Goal: Information Seeking & Learning: Learn about a topic

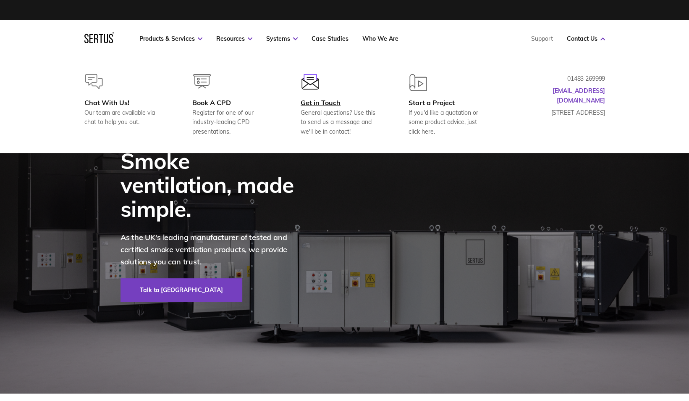
click at [312, 104] on div "Get in Touch" at bounding box center [341, 102] width 81 height 8
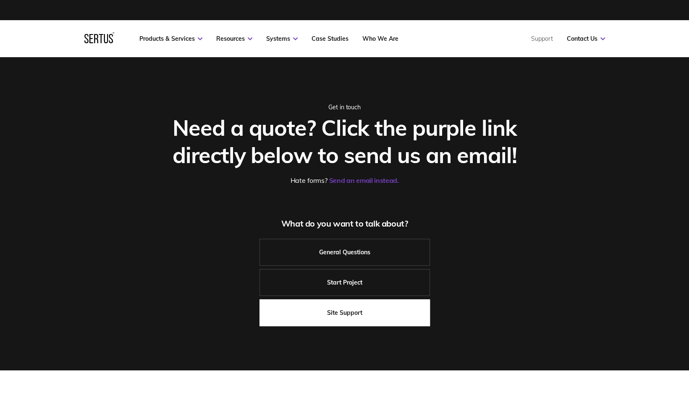
click at [339, 314] on link "Site Support" at bounding box center [345, 312] width 171 height 27
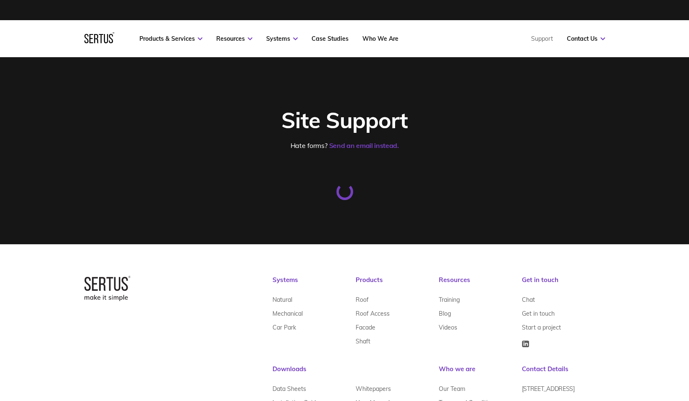
select select "0 – Strategic Definition"
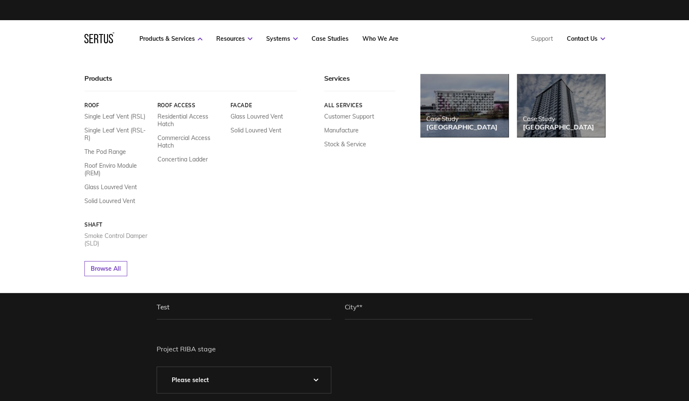
click at [93, 232] on link "Smoke Control Damper (SLD)" at bounding box center [117, 239] width 67 height 15
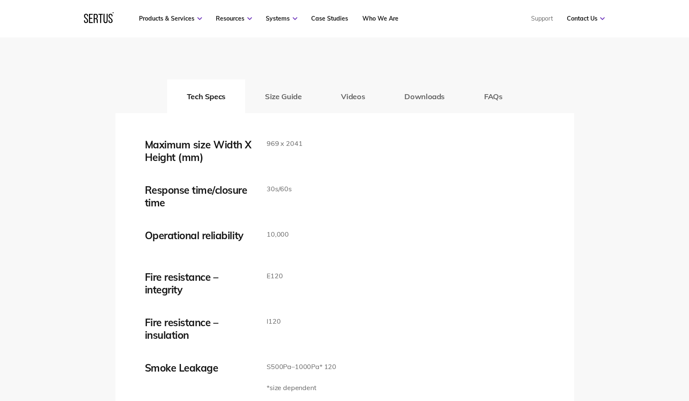
scroll to position [1361, 0]
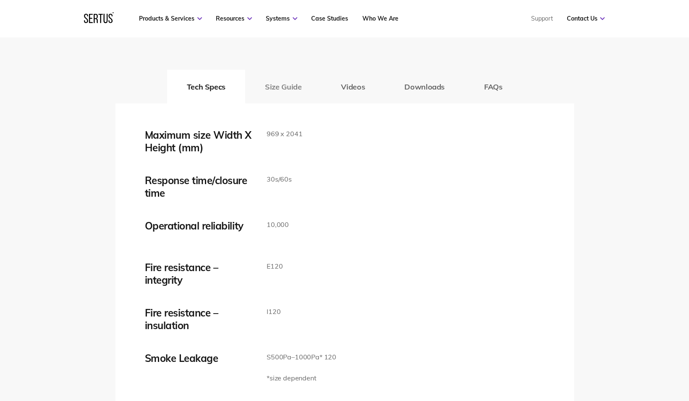
click at [282, 89] on button "Size Guide" at bounding box center [283, 87] width 76 height 34
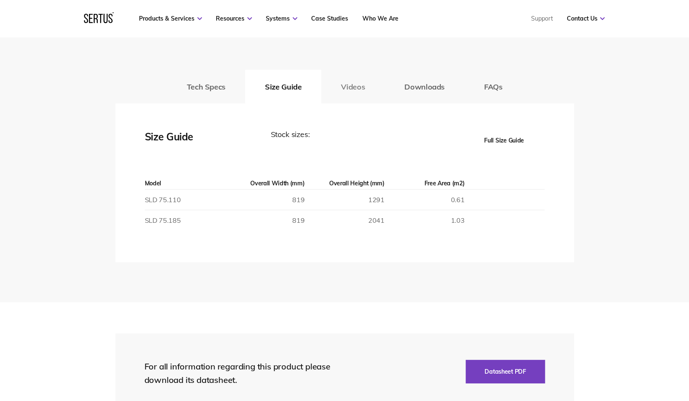
click at [339, 94] on button "Videos" at bounding box center [352, 87] width 63 height 34
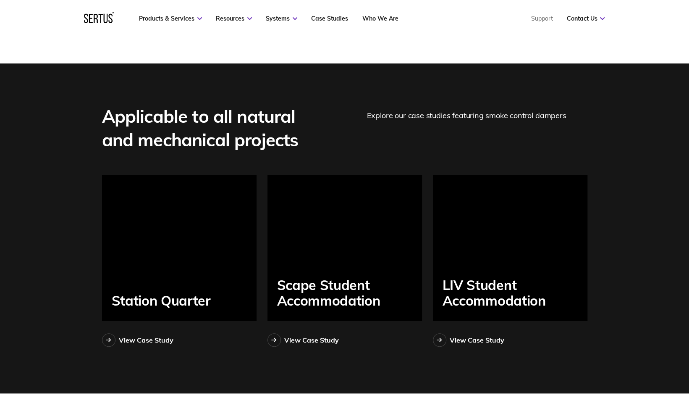
scroll to position [2388, 0]
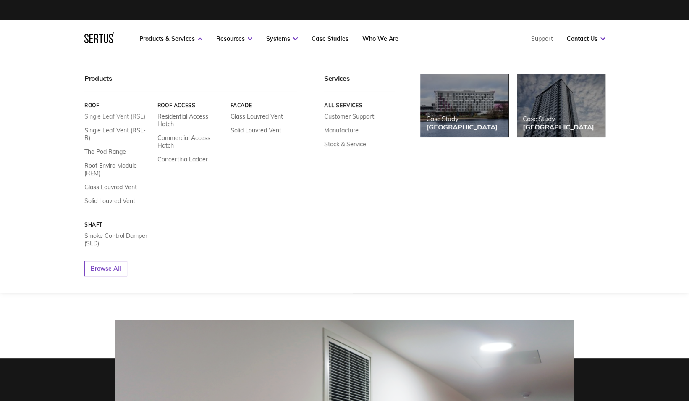
click at [119, 117] on link "Single Leaf Vent (RSL)" at bounding box center [114, 117] width 61 height 8
